Goal: Communication & Community: Answer question/provide support

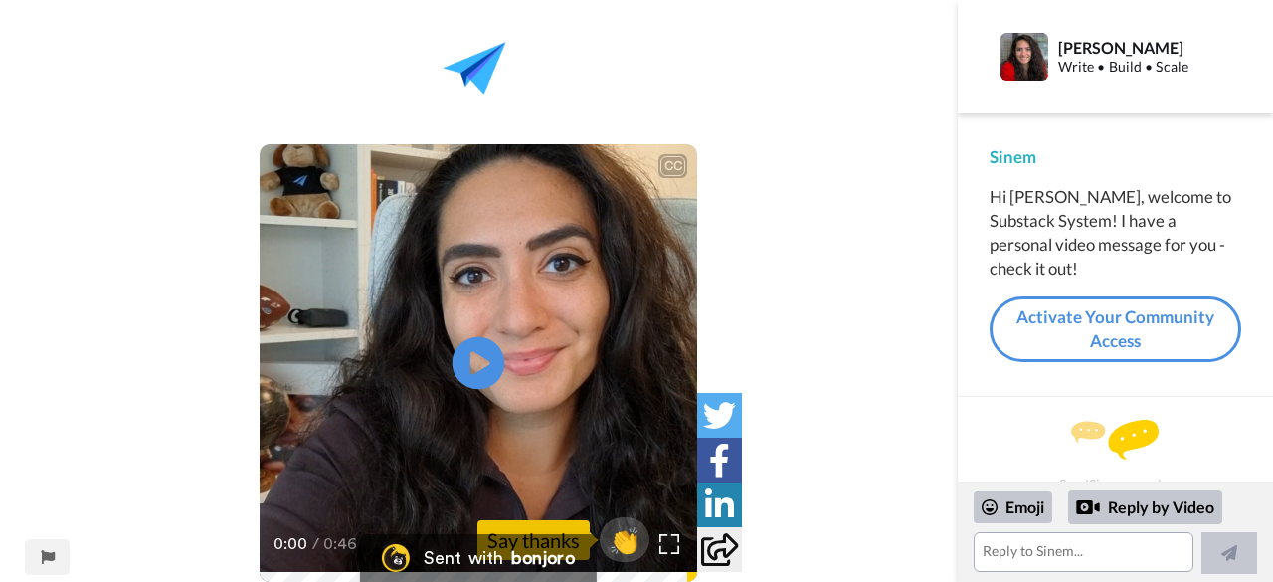
click at [480, 360] on icon "Play/Pause" at bounding box center [479, 363] width 53 height 95
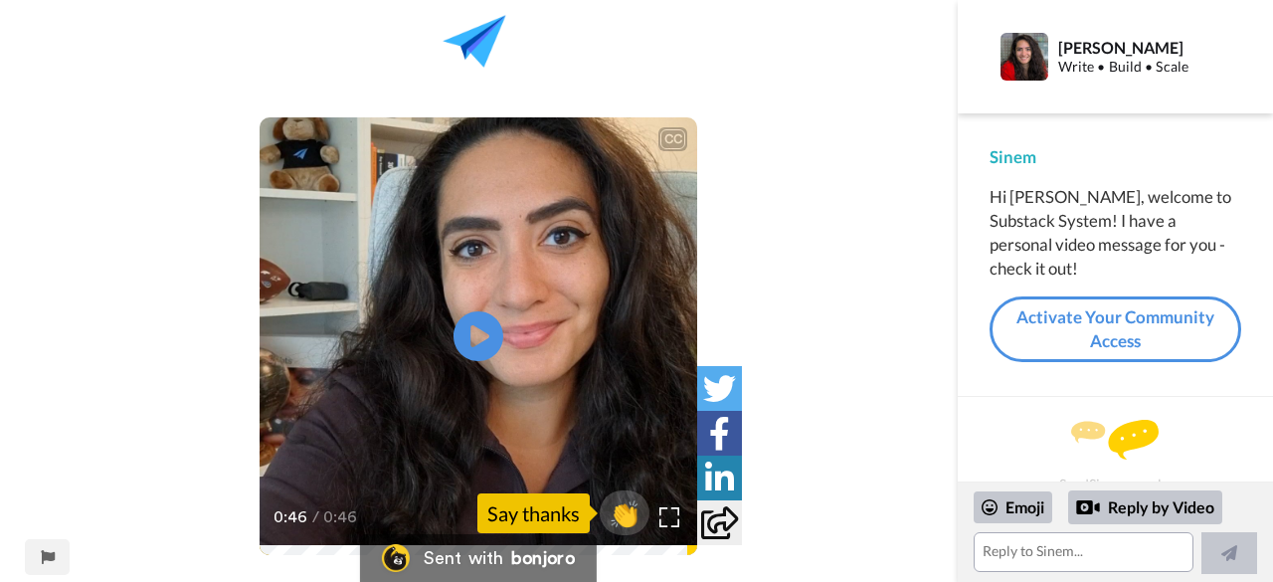
scroll to position [30, 0]
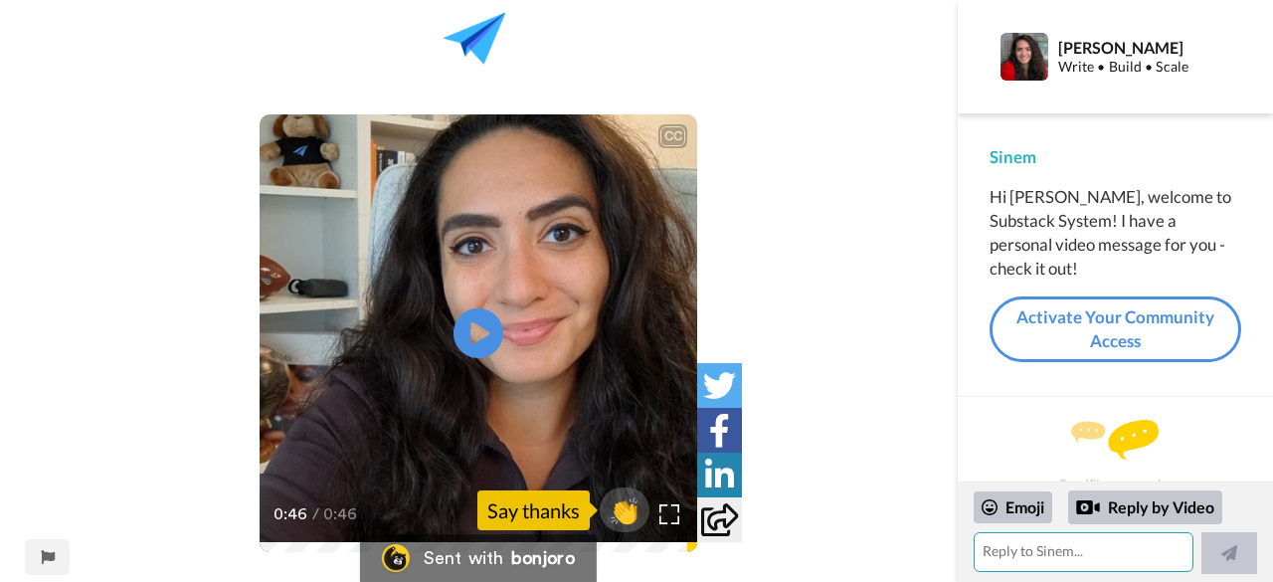
click at [1092, 562] on textarea at bounding box center [1084, 552] width 220 height 40
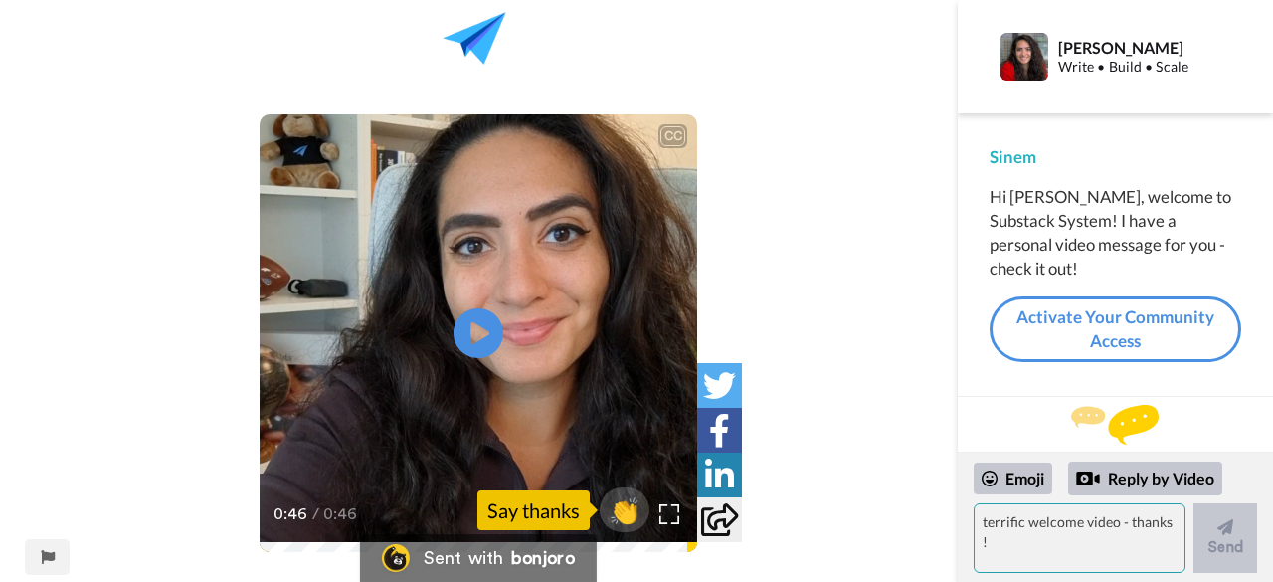
scroll to position [101, 0]
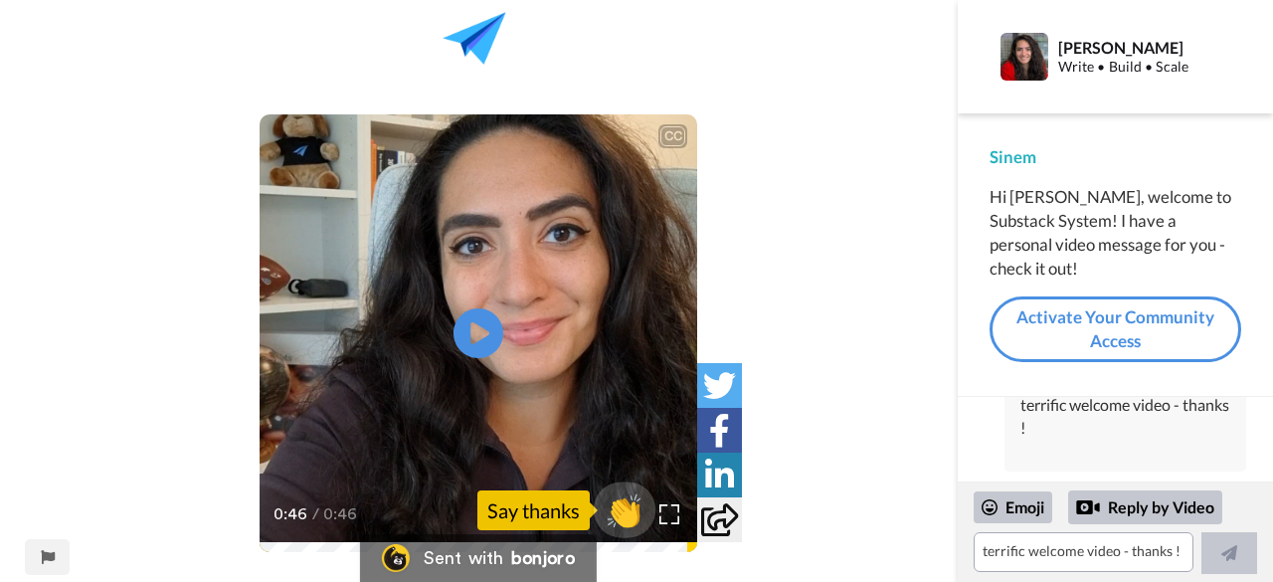
click at [629, 518] on span "👏" at bounding box center [625, 510] width 63 height 40
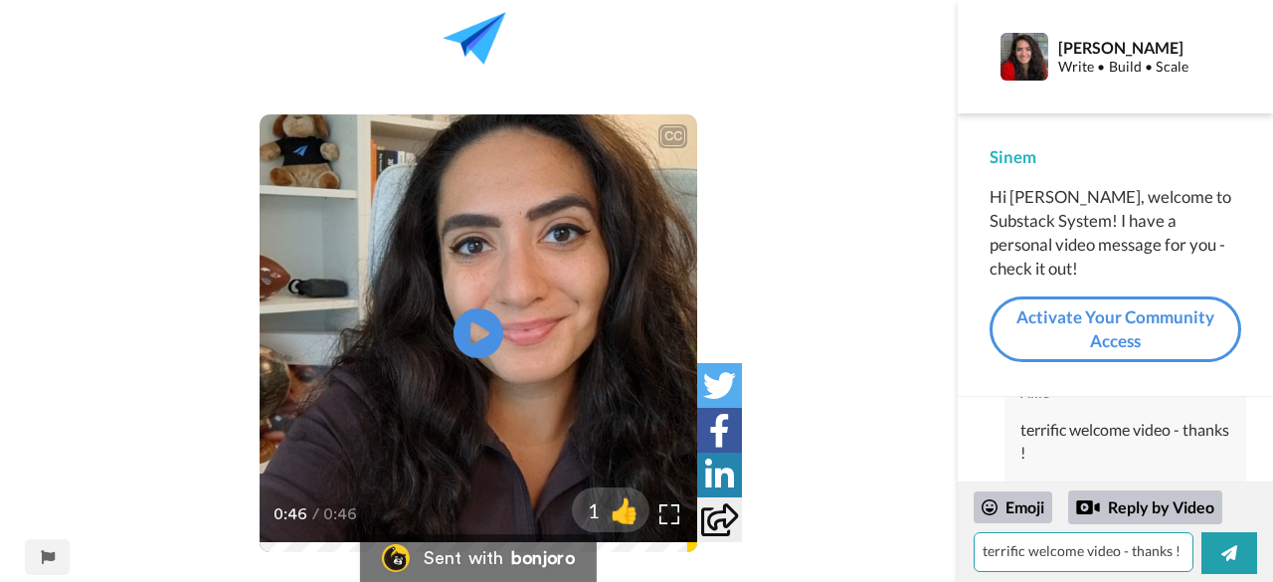
click at [1003, 558] on textarea "👏" at bounding box center [1084, 552] width 220 height 40
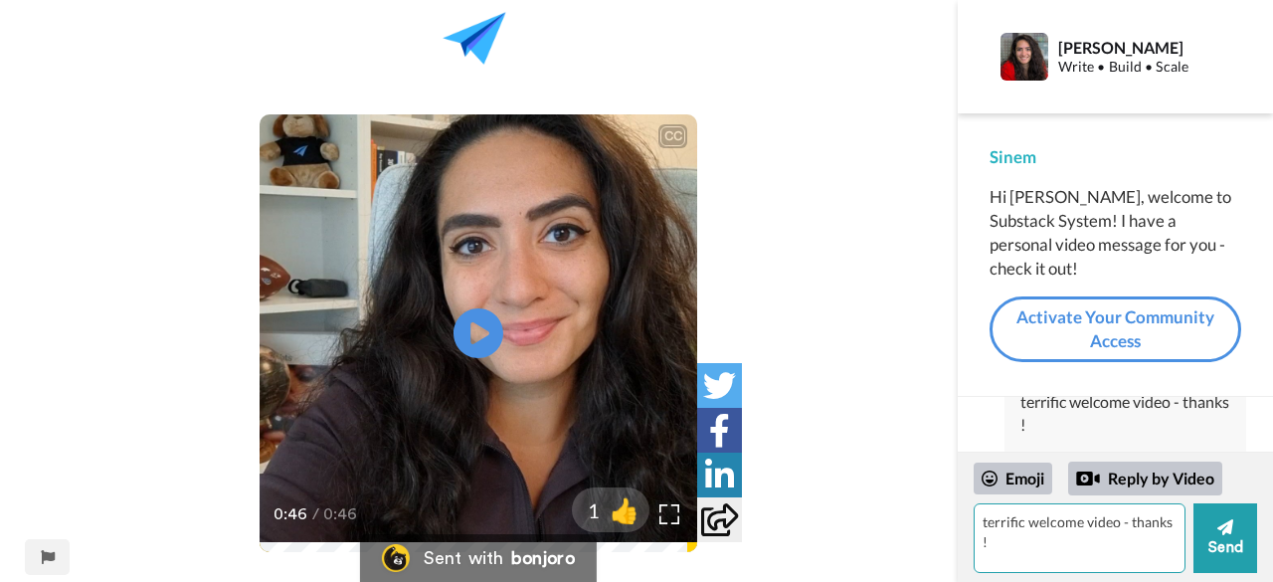
scroll to position [101, 0]
type textarea "👏"
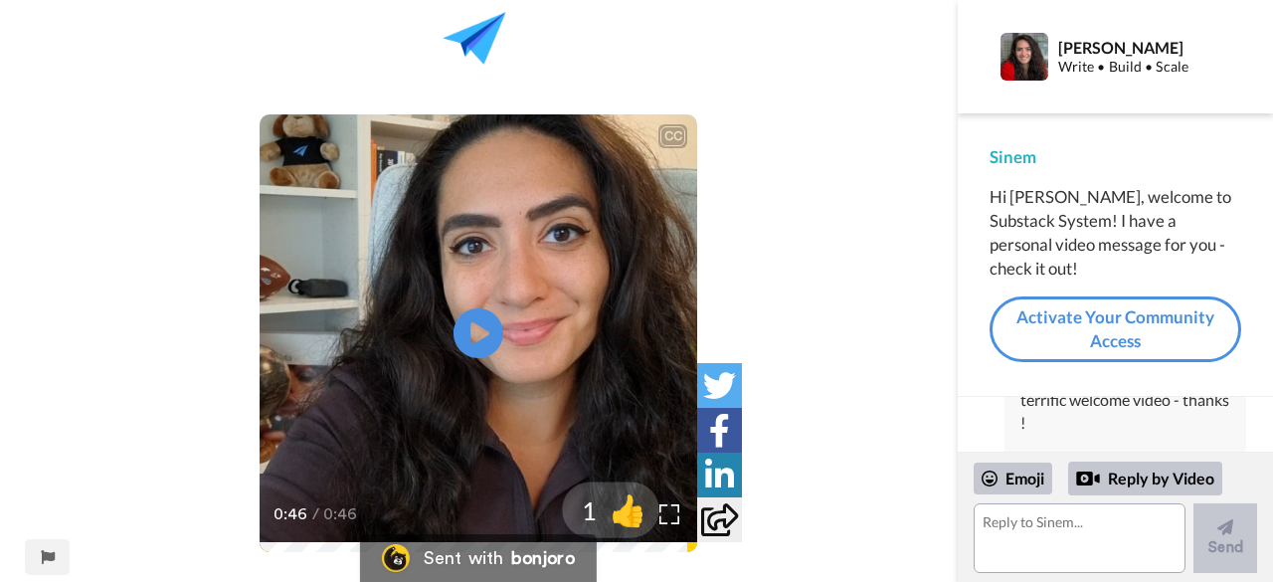
click at [619, 508] on span "👍" at bounding box center [629, 510] width 63 height 40
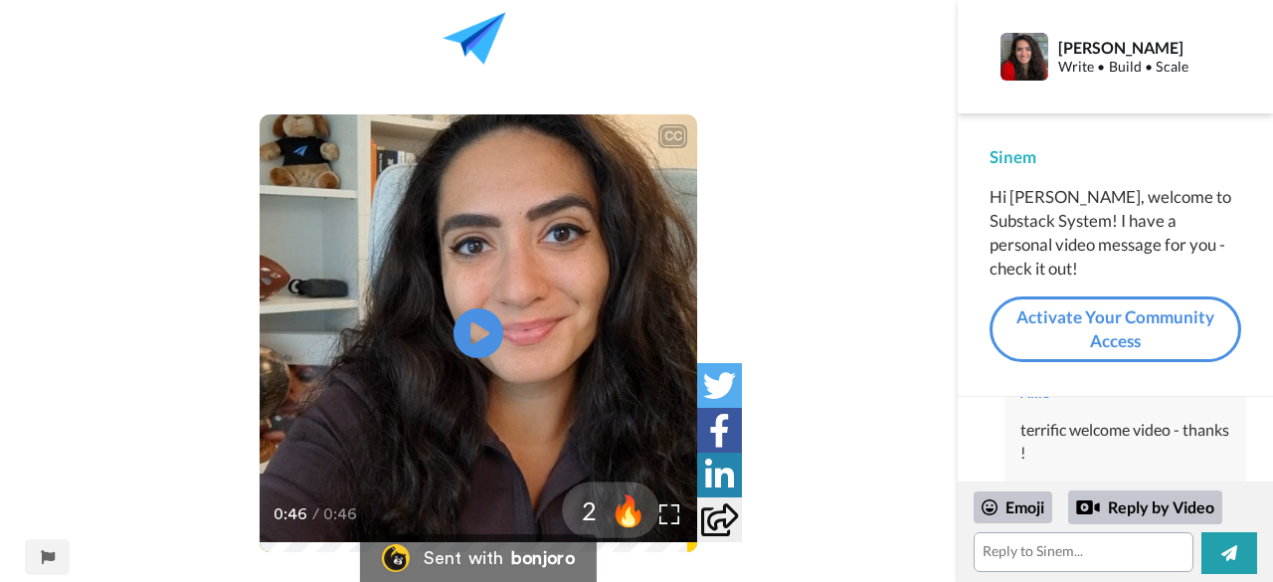
click at [616, 501] on span "🔥" at bounding box center [629, 510] width 63 height 40
drag, startPoint x: 600, startPoint y: 534, endPoint x: 599, endPoint y: 524, distance: 10.0
click at [600, 533] on button "3 😁" at bounding box center [611, 510] width 97 height 56
click at [599, 518] on span "🤩" at bounding box center [629, 510] width 63 height 40
drag, startPoint x: 1066, startPoint y: 550, endPoint x: 901, endPoint y: 552, distance: 164.2
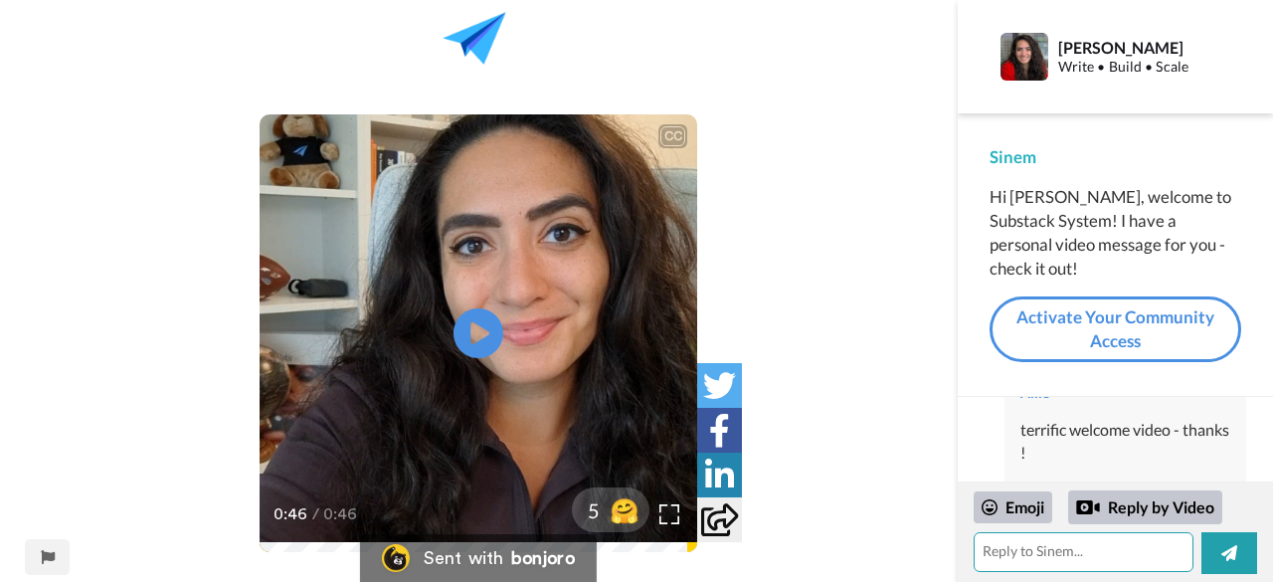
click at [901, 552] on div "CC Play/Pause 0:46 / 0:46 5 🤗 Sent with bonjoro Report this page Sinem Günel Wr…" at bounding box center [636, 291] width 1273 height 582
type textarea "👍🔥😁🤩"
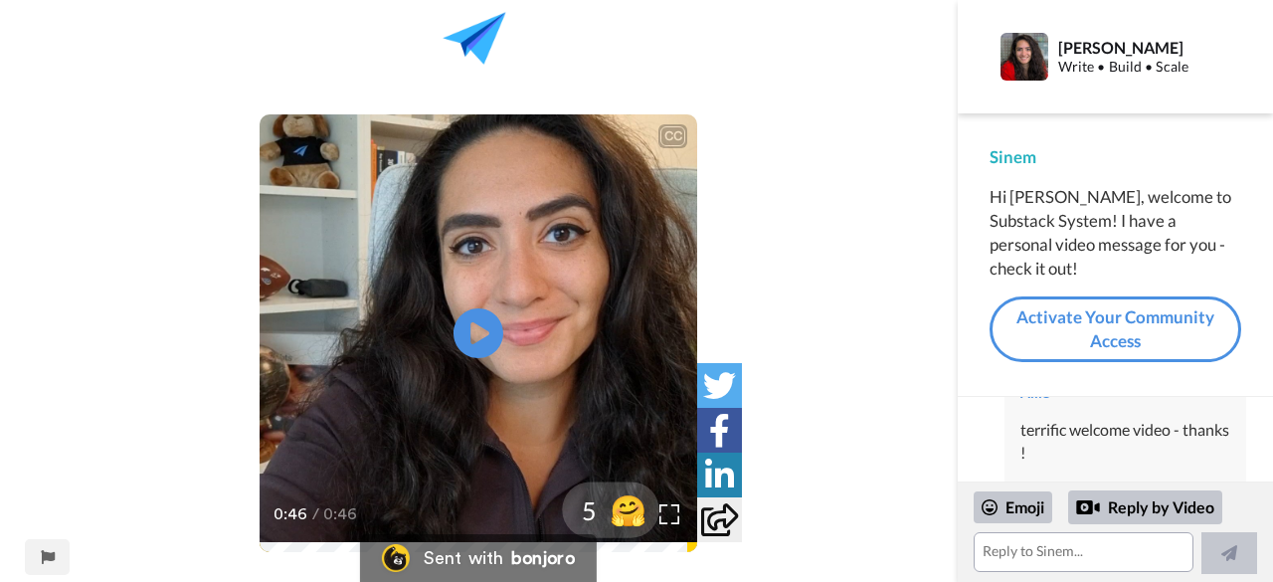
drag, startPoint x: 627, startPoint y: 516, endPoint x: 607, endPoint y: 515, distance: 19.9
click at [609, 516] on span "🤗" at bounding box center [629, 510] width 63 height 40
click at [607, 515] on span "😸" at bounding box center [629, 510] width 63 height 40
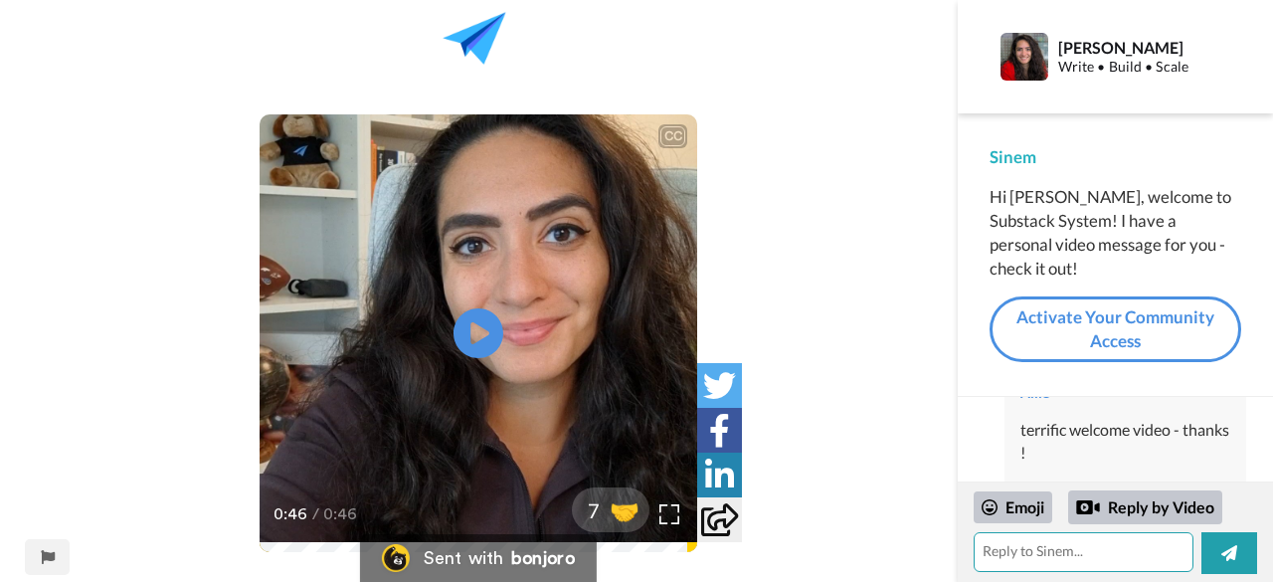
drag, startPoint x: 1031, startPoint y: 546, endPoint x: 930, endPoint y: 542, distance: 100.6
click at [930, 542] on div "CC Play/Pause 0:46 / 0:46 7 🤝 Sent with bonjoro Report this page Sinem Günel Wr…" at bounding box center [636, 291] width 1273 height 582
type textarea "🤗😸"
